Goal: Task Accomplishment & Management: Use online tool/utility

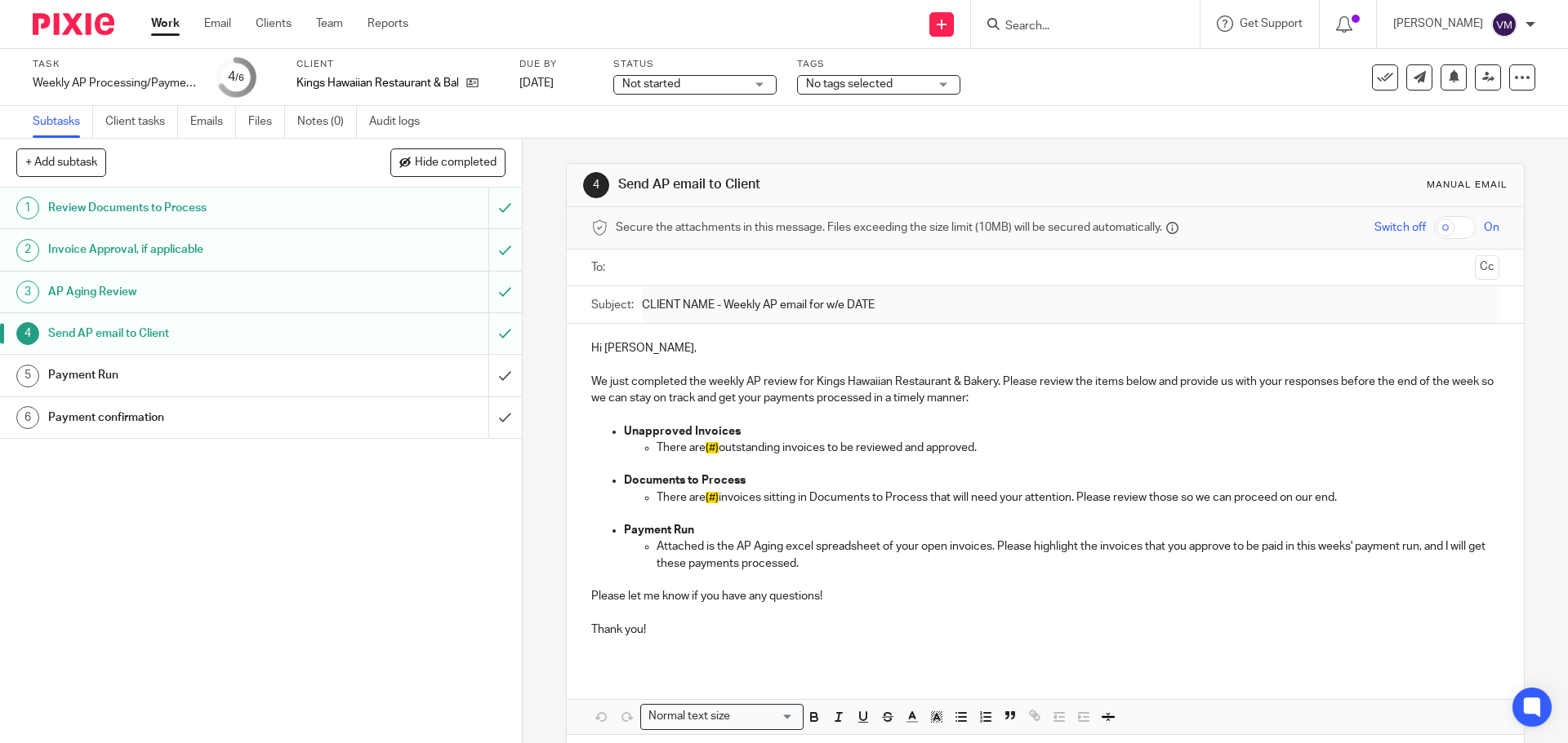
click at [168, 28] on link "Work" at bounding box center [165, 24] width 29 height 17
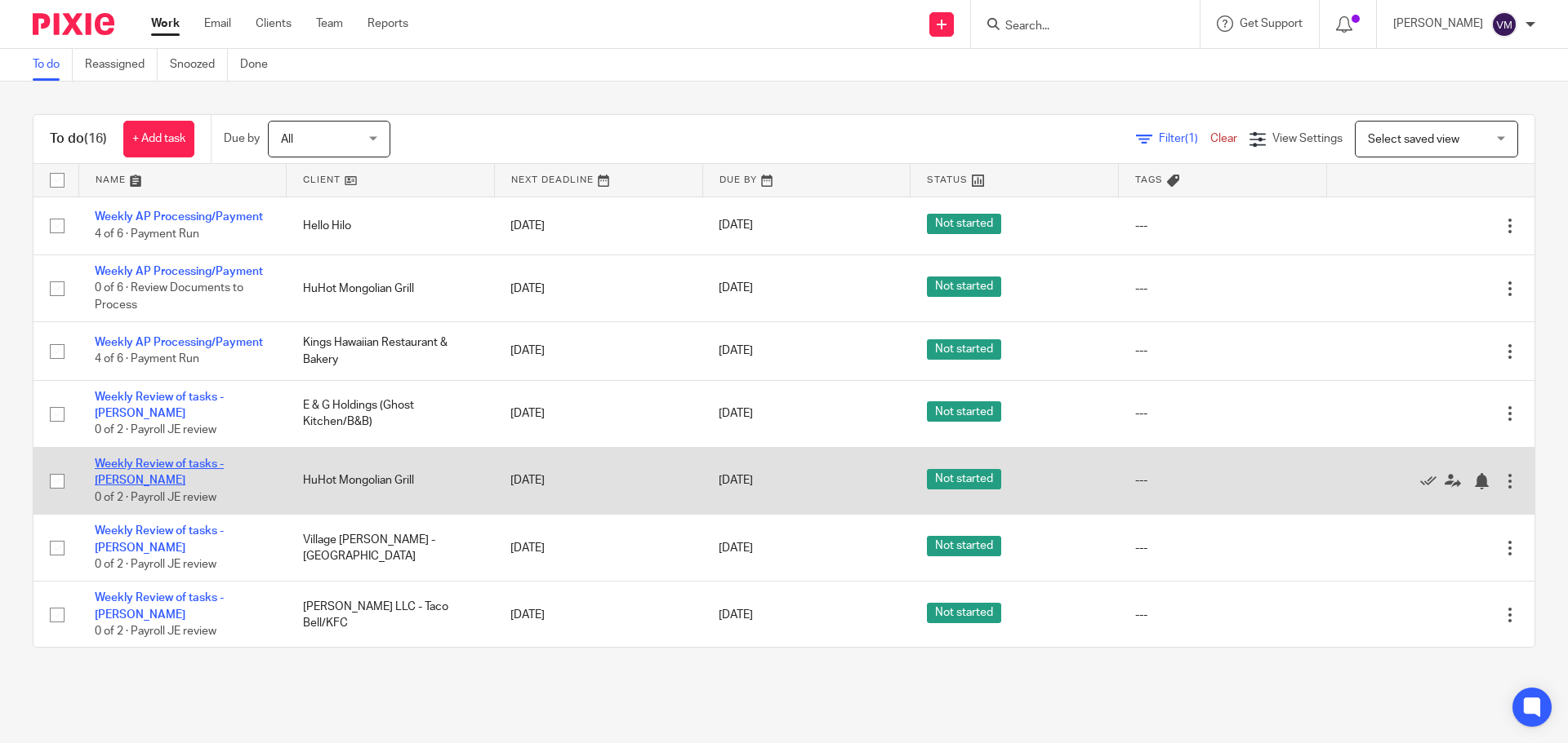
click at [224, 459] on link "Weekly Review of tasks - [PERSON_NAME]" at bounding box center [159, 472] width 129 height 28
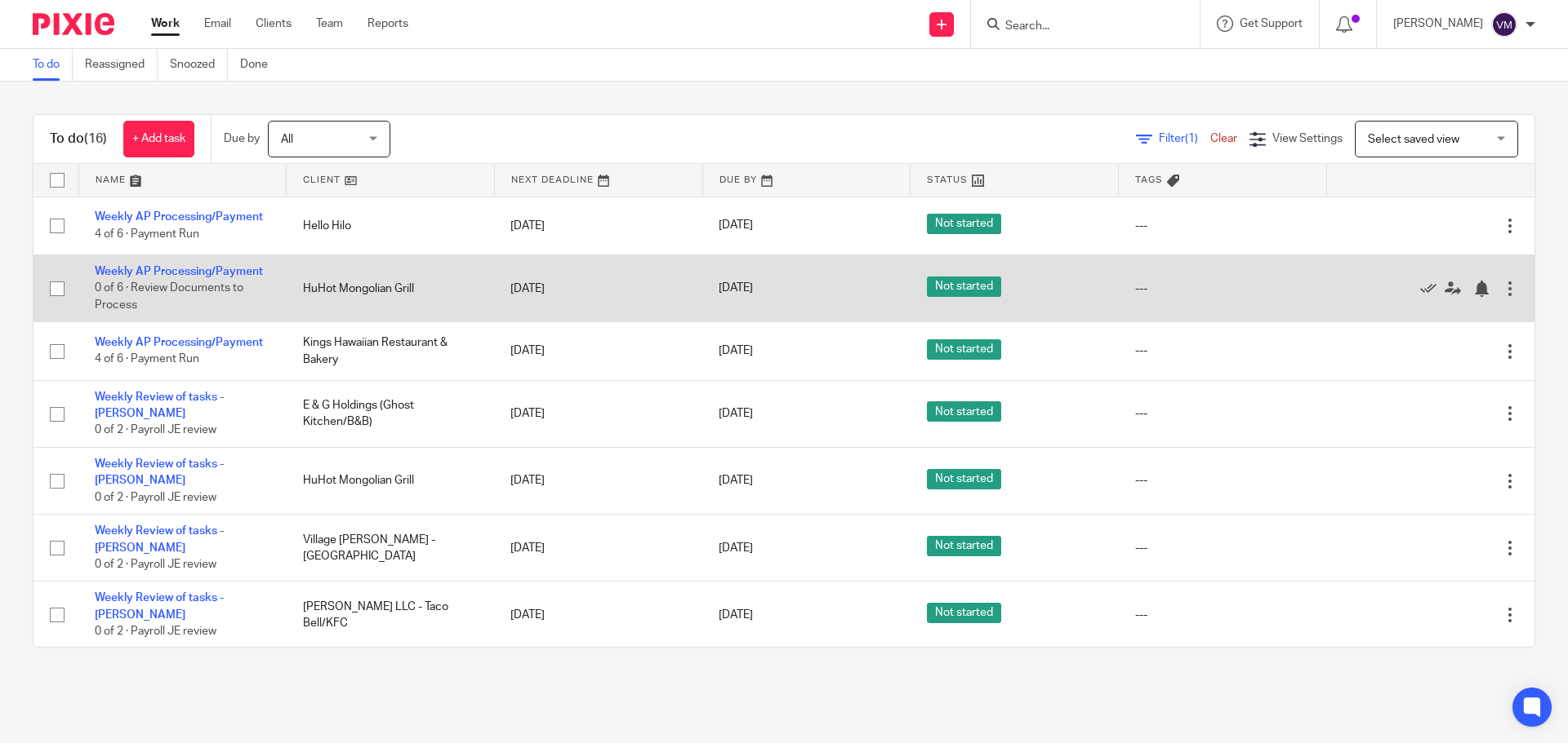
click at [240, 261] on td "Weekly AP Processing/Payment 0 of 6 · Review Documents to Process" at bounding box center [182, 288] width 208 height 67
click at [235, 270] on link "Weekly AP Processing/Payment" at bounding box center [179, 272] width 169 height 11
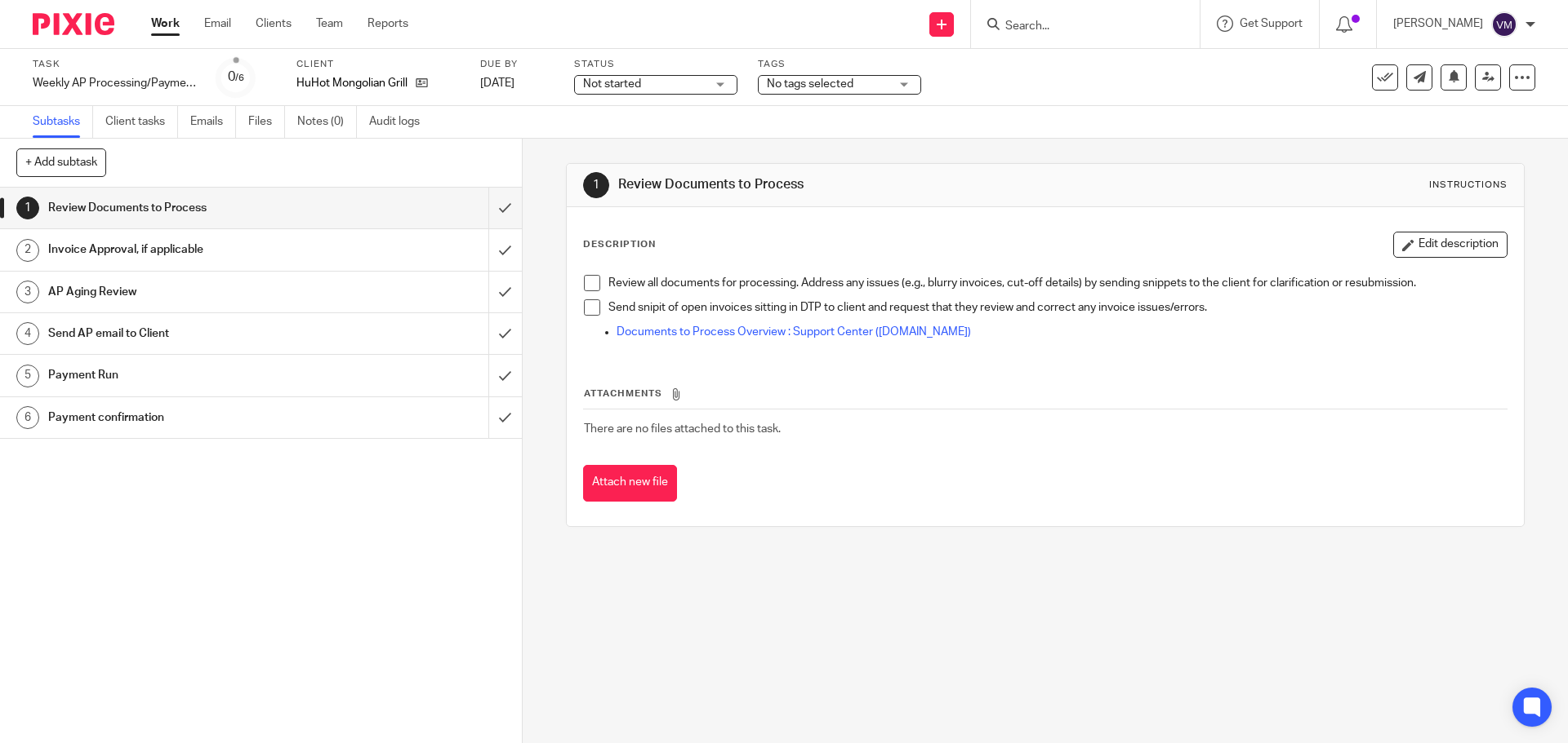
click at [125, 326] on h1 "Send AP email to Client" at bounding box center [189, 333] width 283 height 25
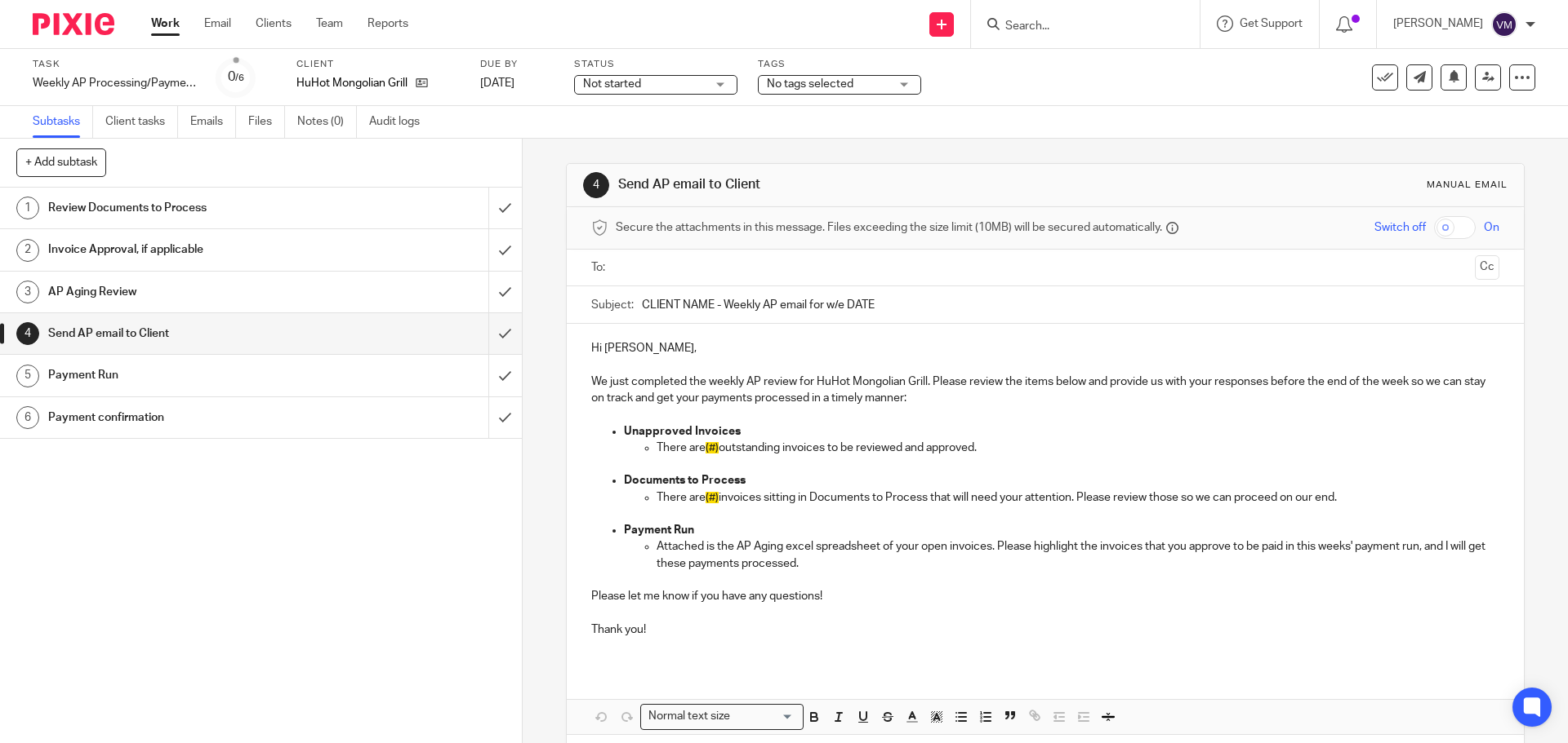
drag, startPoint x: 881, startPoint y: 305, endPoint x: 638, endPoint y: 305, distance: 243.0
click at [642, 305] on input "CLIENT NAME - Weekly AP email for w/e DATE" at bounding box center [1071, 305] width 857 height 37
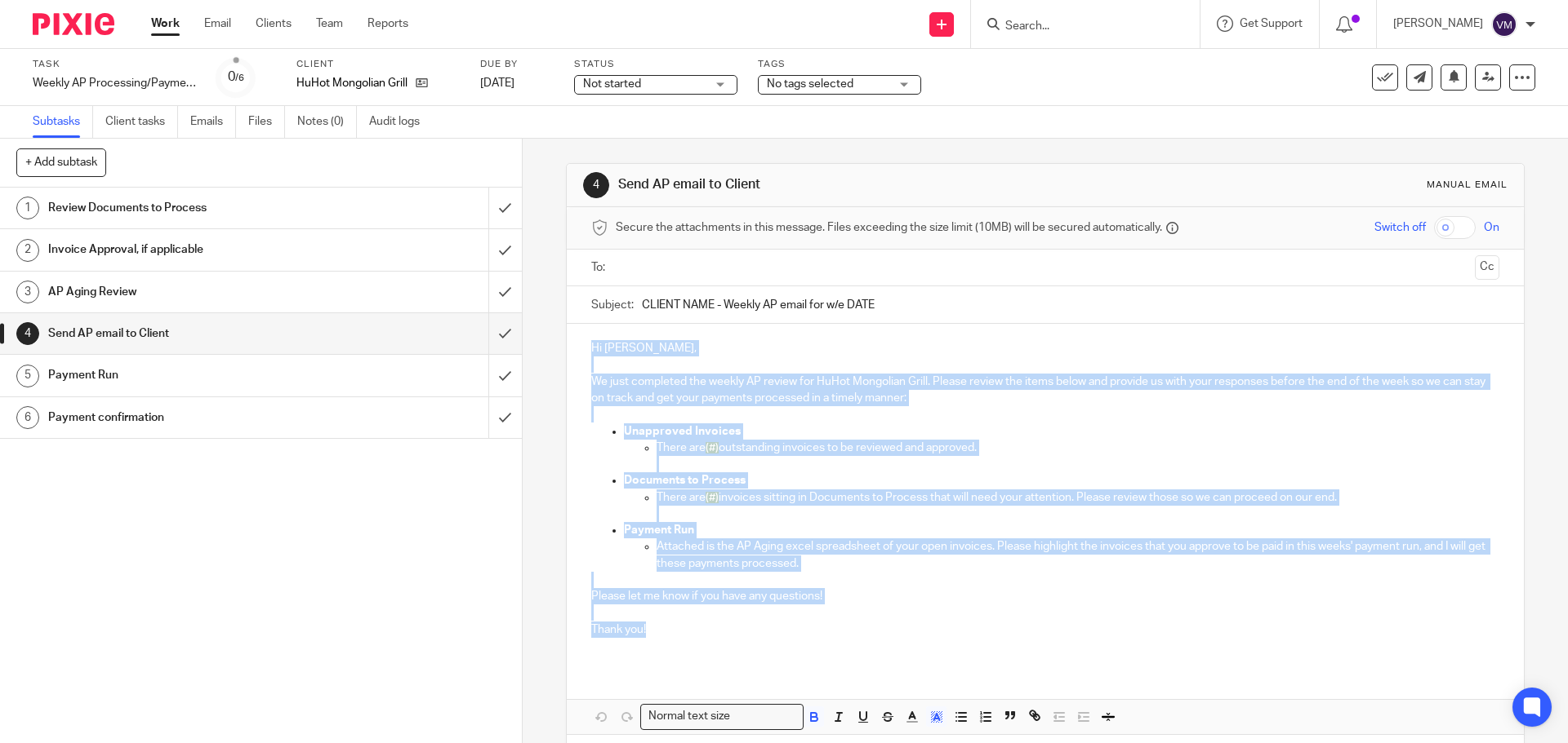
drag, startPoint x: 601, startPoint y: 366, endPoint x: 661, endPoint y: 631, distance: 271.7
click at [662, 631] on div "Hi Matt, We just completed the weekly AP review for HuHot Mongolian Grill. Plea…" at bounding box center [1045, 495] width 956 height 342
click at [496, 205] on input "submit" at bounding box center [261, 208] width 521 height 41
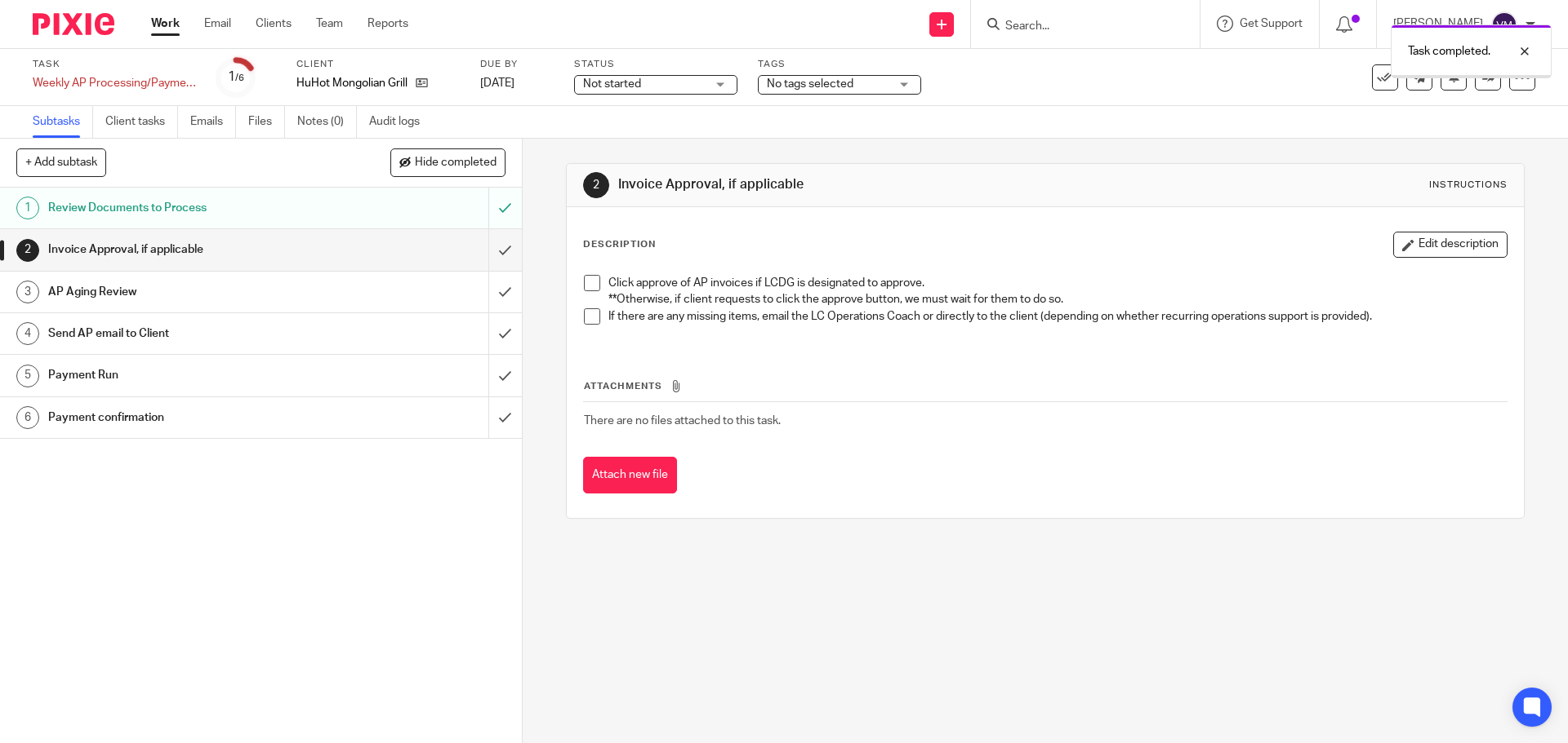
click at [497, 252] on input "submit" at bounding box center [261, 250] width 521 height 41
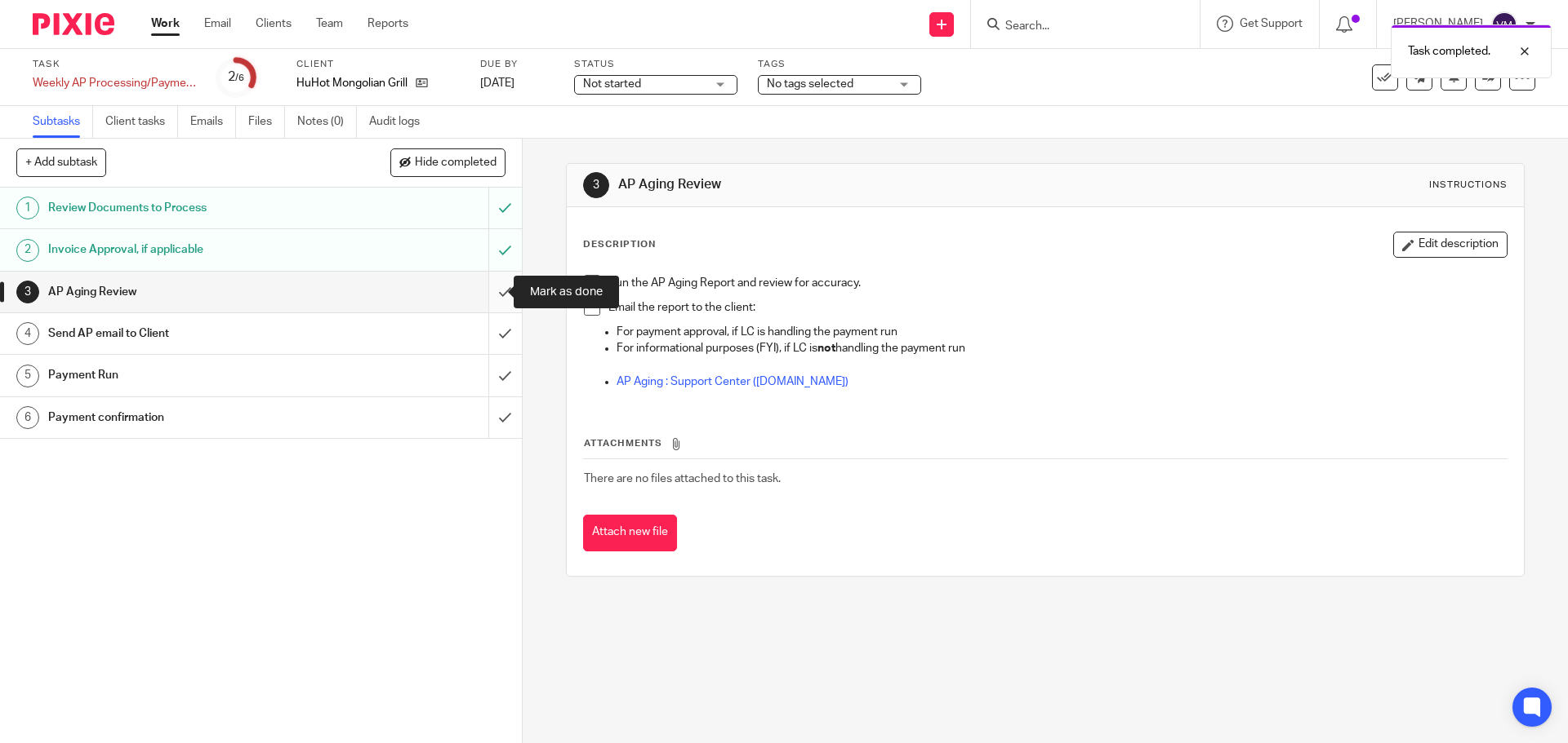
click at [495, 299] on input "submit" at bounding box center [261, 292] width 521 height 41
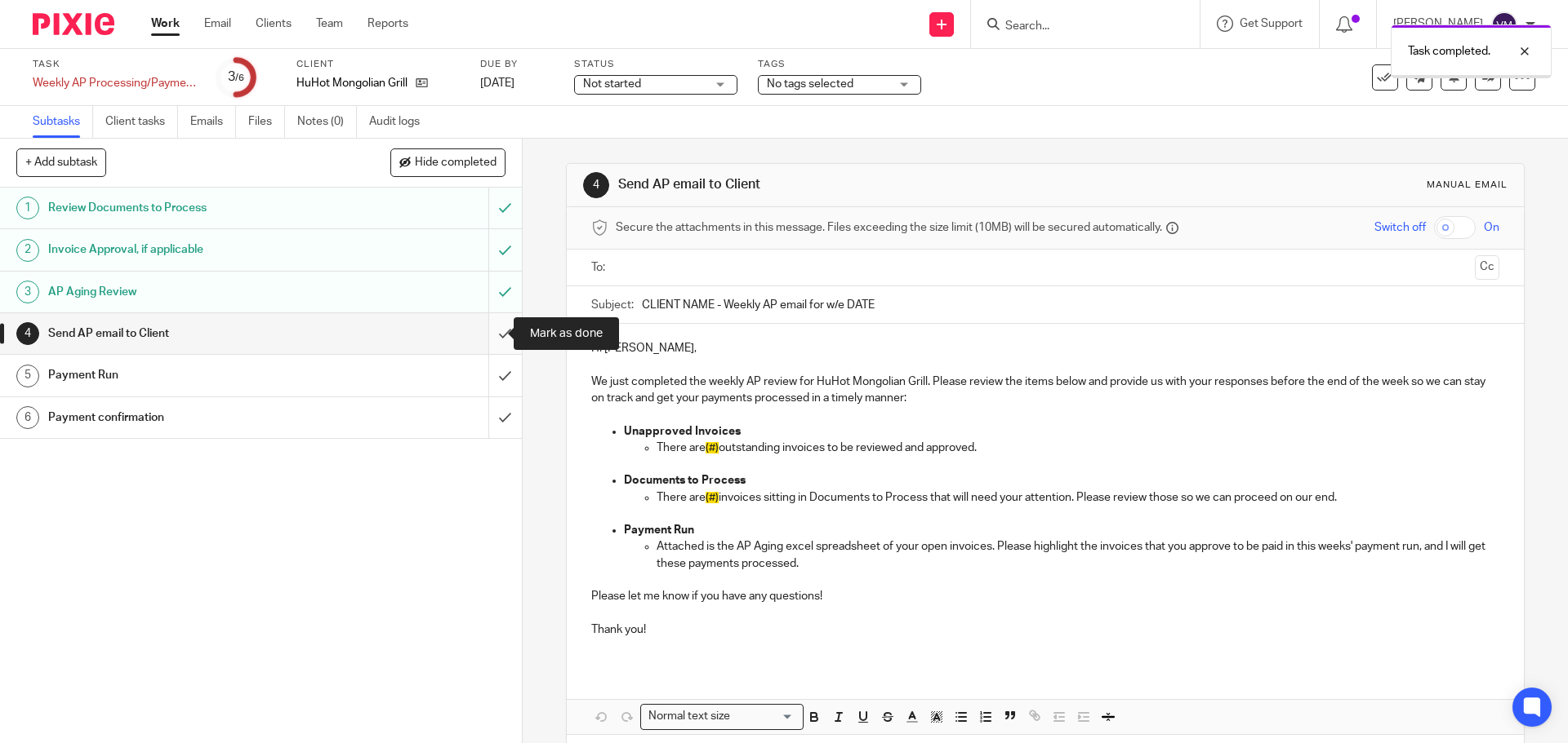
click at [490, 331] on input "submit" at bounding box center [261, 333] width 521 height 41
